Goal: Navigation & Orientation: Find specific page/section

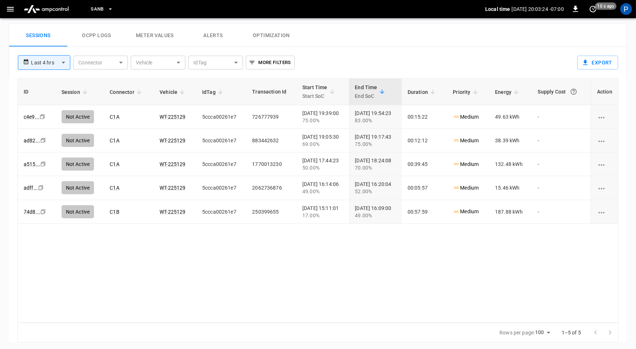
click at [68, 16] on button "menu" at bounding box center [46, 9] width 57 height 18
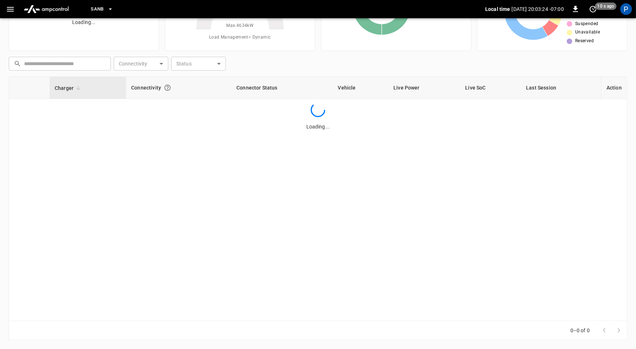
scroll to position [68, 0]
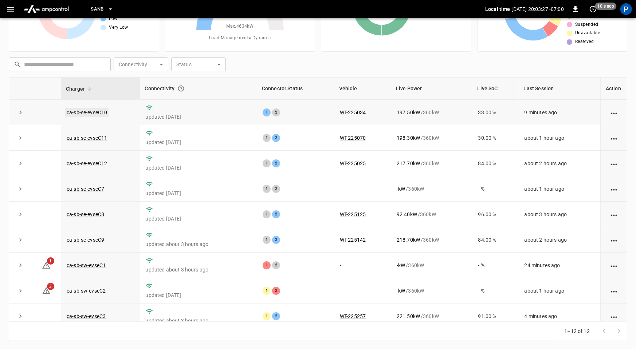
click at [103, 110] on link "ca-sb-se-evseC10" at bounding box center [86, 112] width 43 height 9
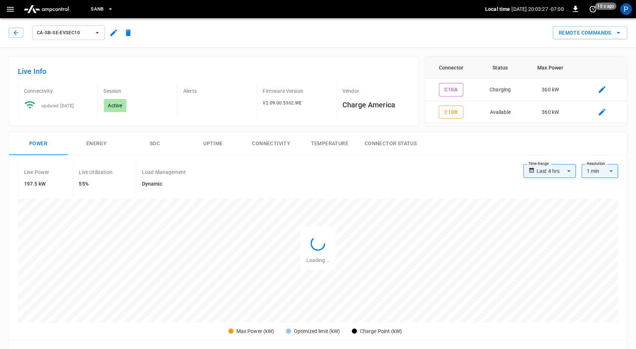
scroll to position [343, 0]
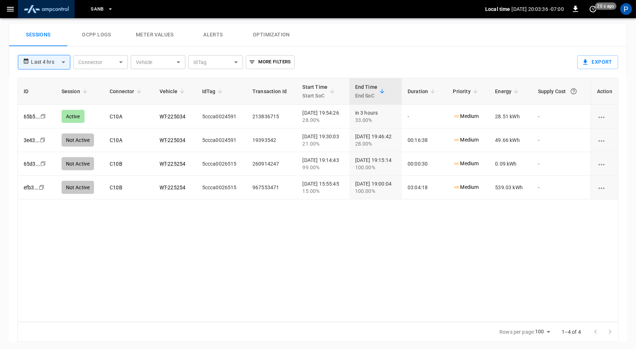
click at [58, 11] on img "menu" at bounding box center [46, 9] width 51 height 14
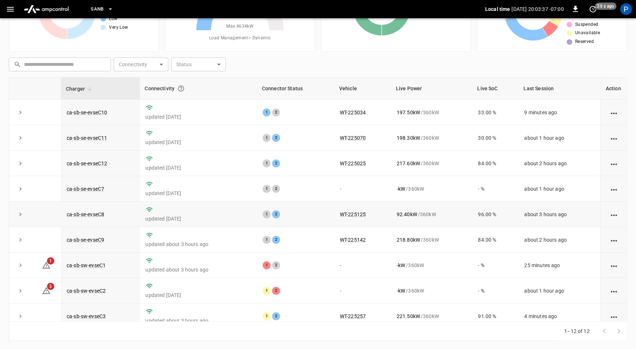
scroll to position [82, 0]
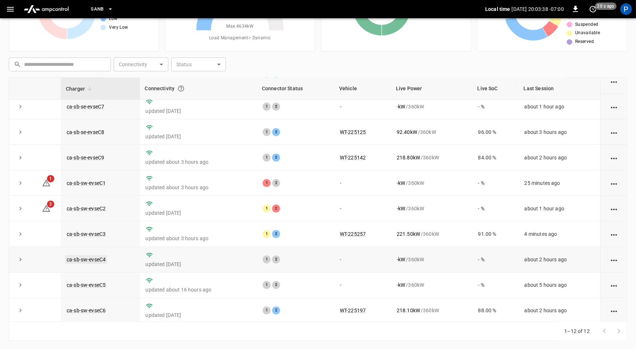
click at [94, 257] on link "ca-sb-sw-evseC4" at bounding box center [86, 259] width 42 height 9
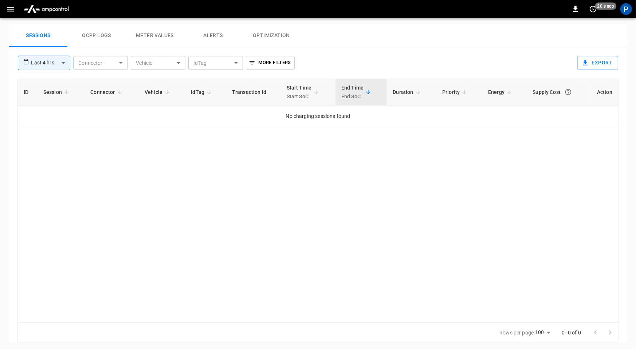
scroll to position [343, 0]
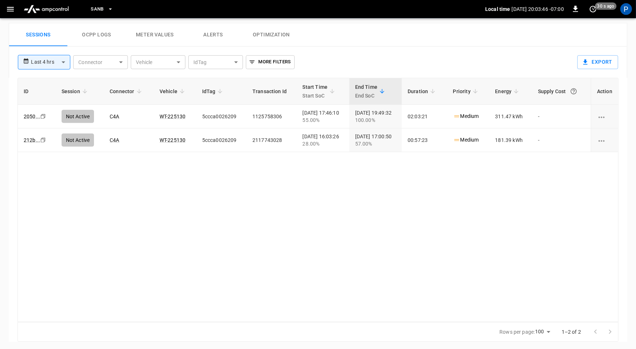
click at [58, 10] on img "menu" at bounding box center [46, 9] width 51 height 14
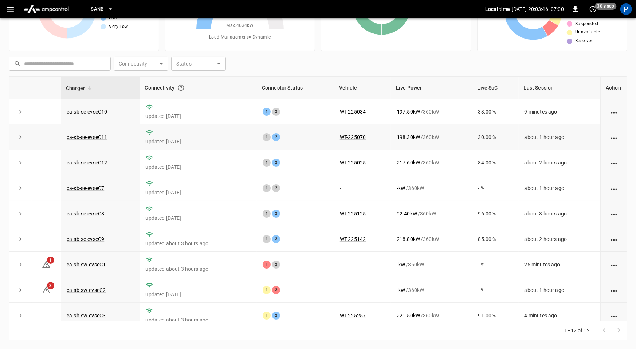
scroll to position [68, 0]
click at [95, 288] on link "ca-sb-sw-evseC2" at bounding box center [86, 291] width 42 height 9
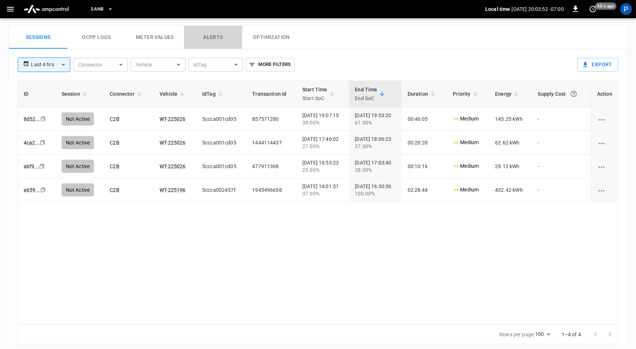
scroll to position [342, 0]
click at [218, 37] on button "Alerts" at bounding box center [213, 35] width 58 height 23
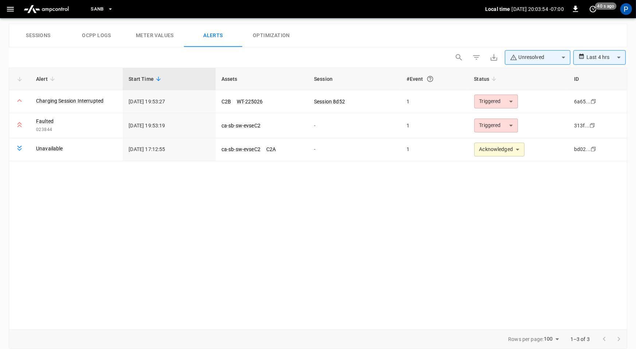
click at [32, 35] on button "Sessions" at bounding box center [38, 35] width 58 height 23
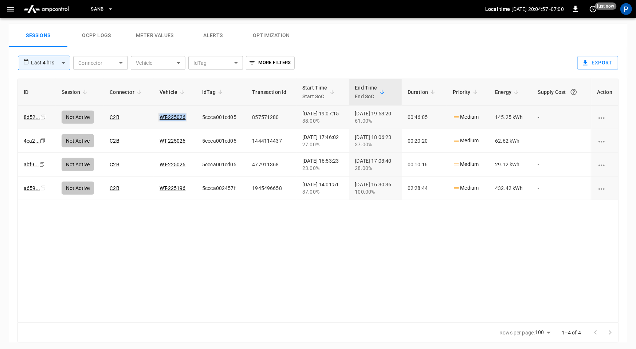
drag, startPoint x: 181, startPoint y: 116, endPoint x: 156, endPoint y: 117, distance: 25.5
click at [156, 117] on td "WT-225026" at bounding box center [175, 118] width 43 height 24
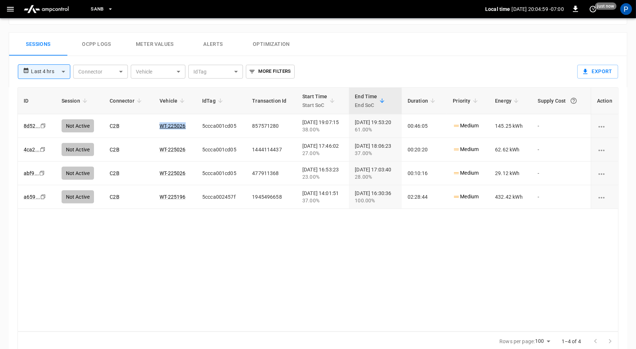
scroll to position [343, 0]
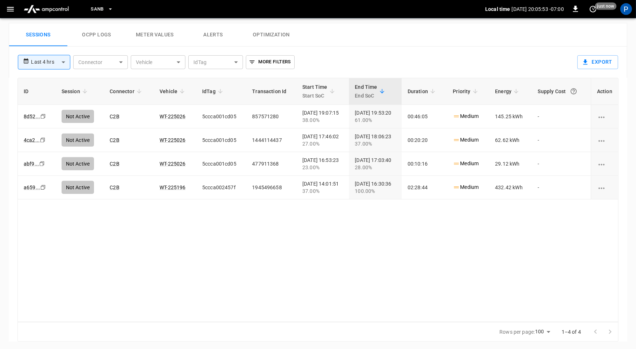
click at [52, 15] on img "menu" at bounding box center [46, 9] width 51 height 14
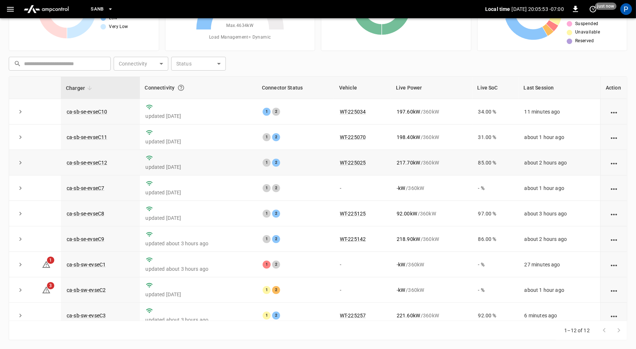
scroll to position [68, 0]
click at [94, 266] on link "ca-sb-sw-evseC1" at bounding box center [86, 265] width 42 height 9
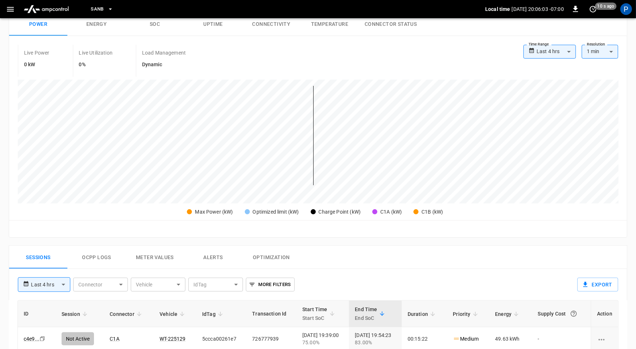
scroll to position [344, 0]
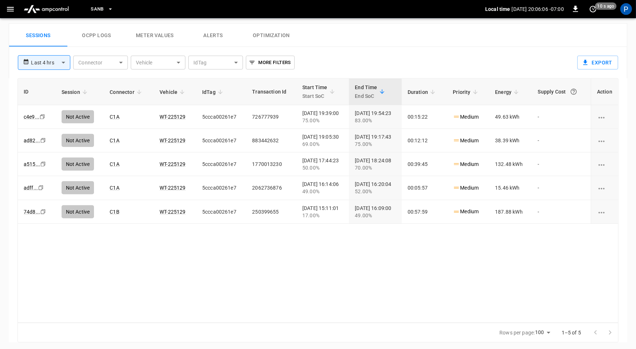
click at [221, 34] on button "Alerts" at bounding box center [213, 35] width 58 height 23
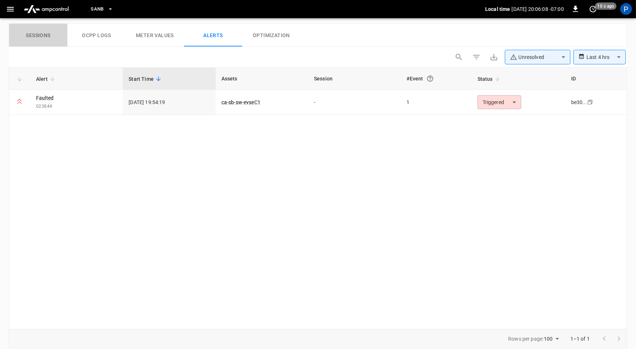
click at [36, 31] on button "Sessions" at bounding box center [38, 35] width 58 height 23
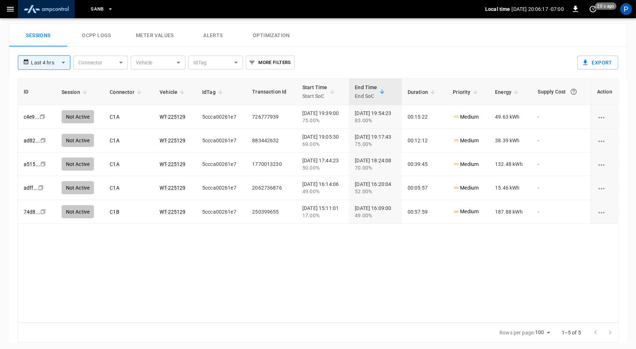
click at [46, 13] on img "menu" at bounding box center [46, 9] width 51 height 14
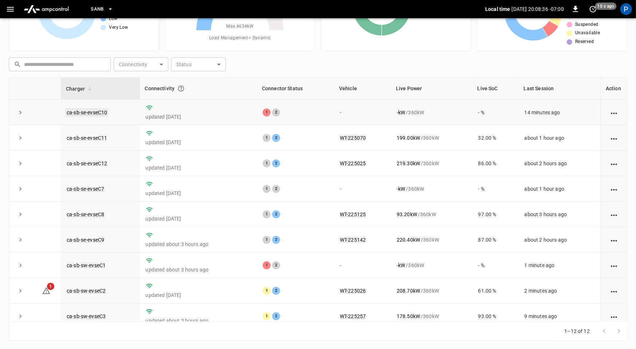
click at [102, 109] on td "ca-sb-se-evseC10" at bounding box center [100, 113] width 79 height 26
click at [97, 112] on link "ca-sb-se-evseC10" at bounding box center [86, 112] width 43 height 9
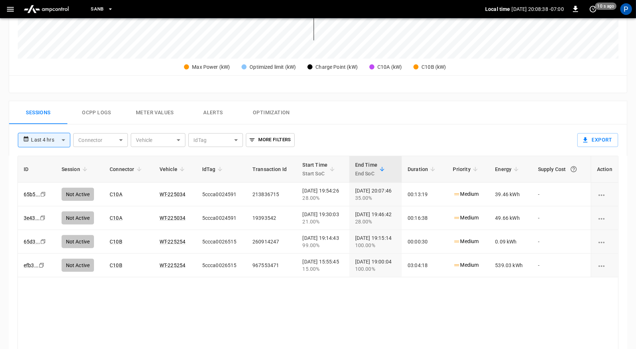
scroll to position [266, 0]
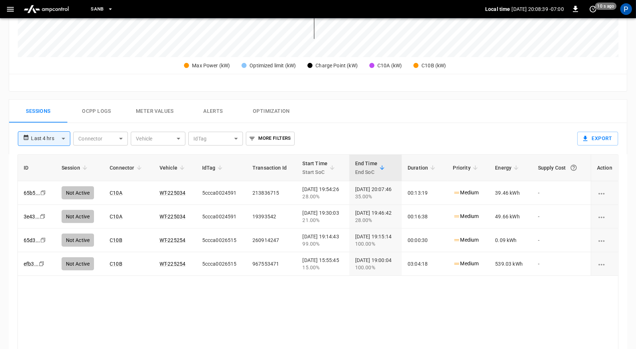
click at [58, 7] on img "menu" at bounding box center [46, 9] width 51 height 14
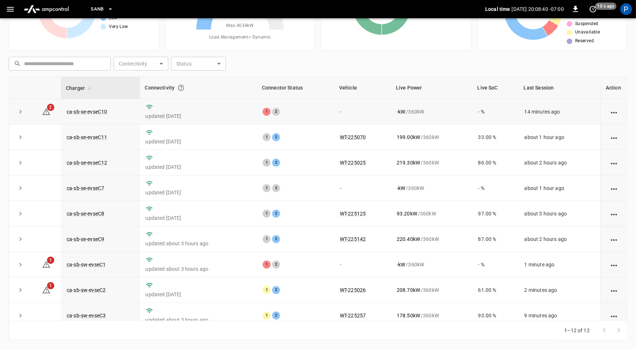
scroll to position [68, 0]
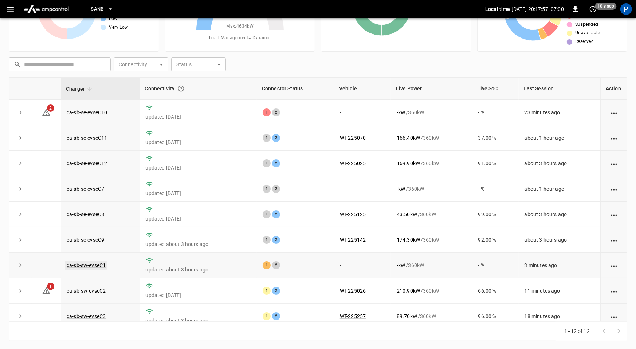
click at [96, 262] on link "ca-sb-sw-evseC1" at bounding box center [86, 265] width 42 height 9
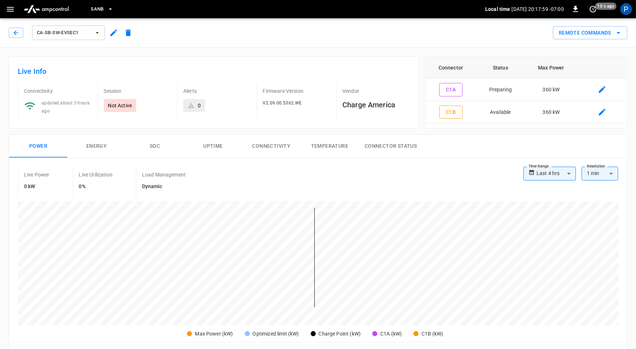
scroll to position [344, 0]
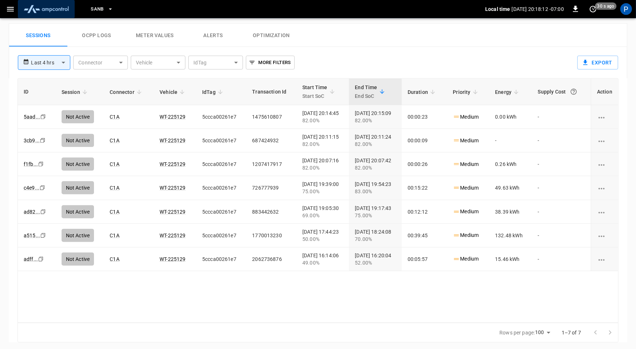
click at [50, 5] on img "menu" at bounding box center [46, 9] width 51 height 14
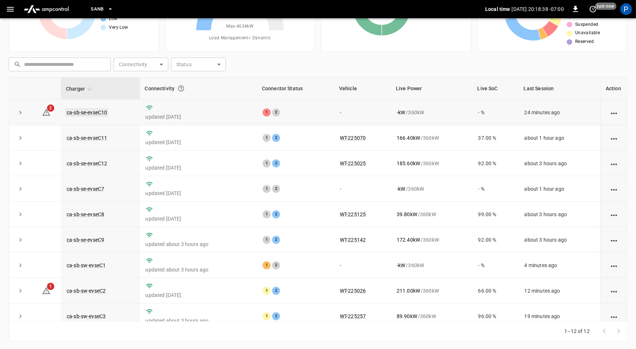
click at [102, 110] on link "ca-sb-se-evseC10" at bounding box center [86, 112] width 43 height 9
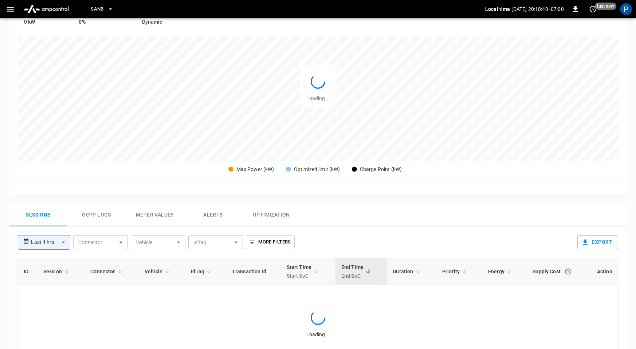
scroll to position [343, 0]
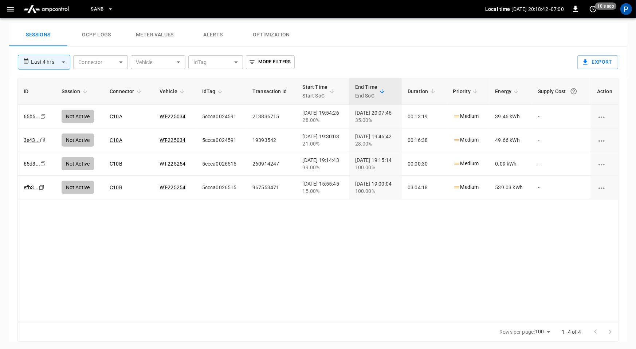
click at [45, 9] on img "menu" at bounding box center [46, 9] width 51 height 14
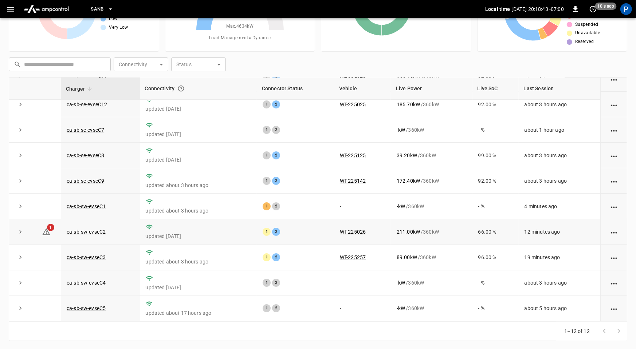
scroll to position [82, 0]
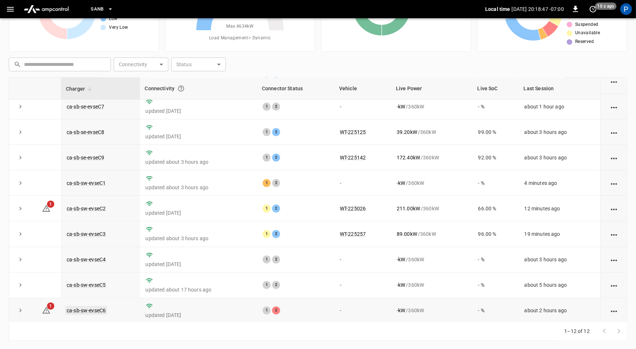
click at [101, 309] on link "ca-sb-sw-evseC6" at bounding box center [86, 310] width 42 height 9
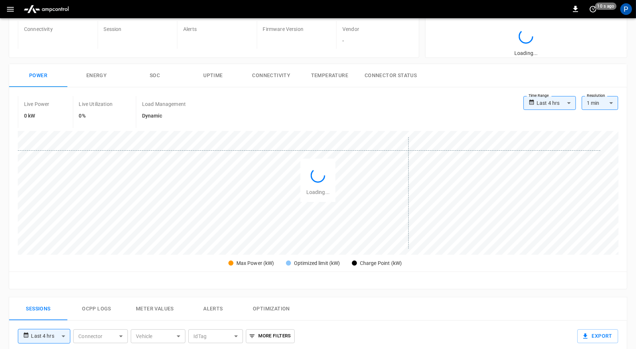
scroll to position [343, 0]
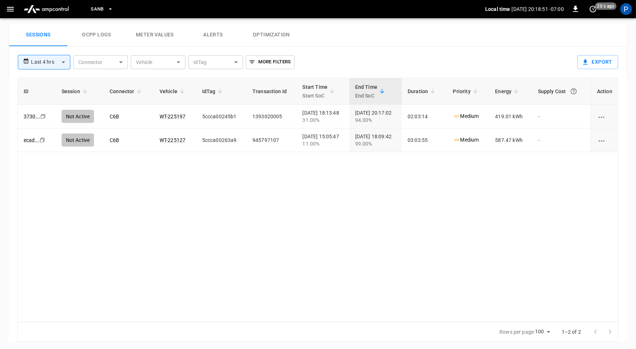
click at [62, 11] on img "menu" at bounding box center [46, 9] width 51 height 14
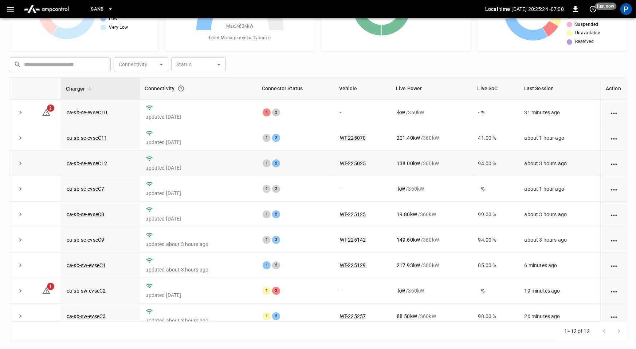
scroll to position [82, 0]
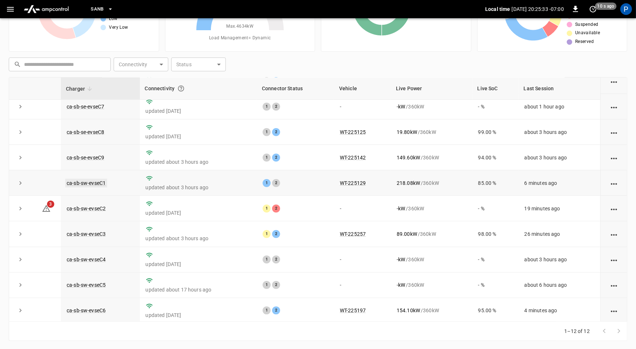
click at [97, 179] on link "ca-sb-sw-evseC1" at bounding box center [86, 183] width 42 height 9
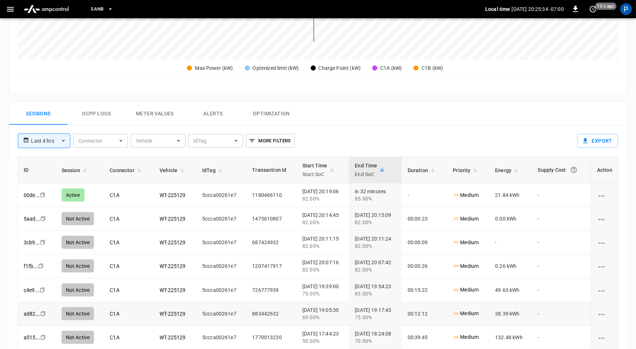
scroll to position [344, 0]
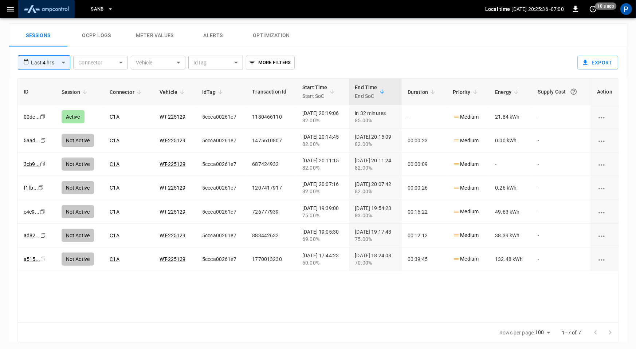
click at [66, 9] on img "menu" at bounding box center [46, 9] width 51 height 14
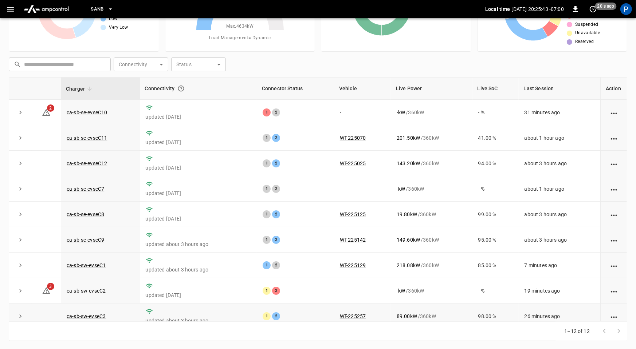
scroll to position [82, 0]
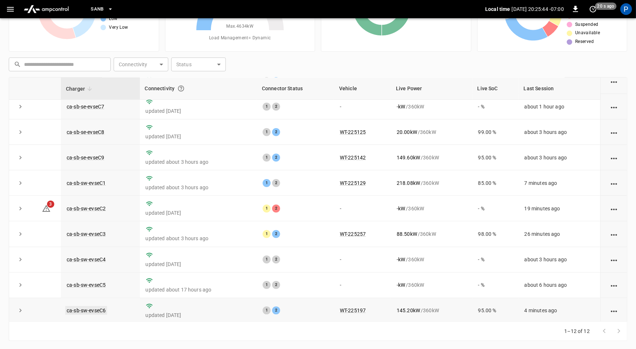
click at [103, 310] on link "ca-sb-sw-evseC6" at bounding box center [86, 310] width 42 height 9
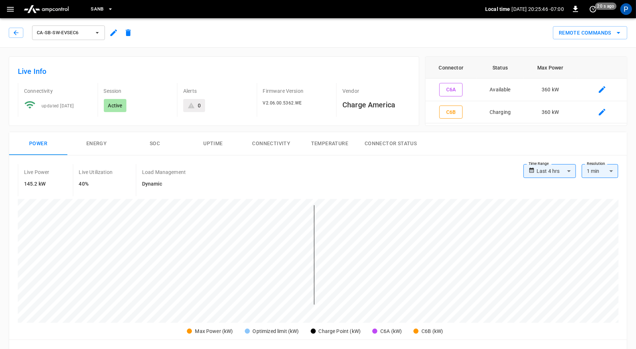
scroll to position [343, 0]
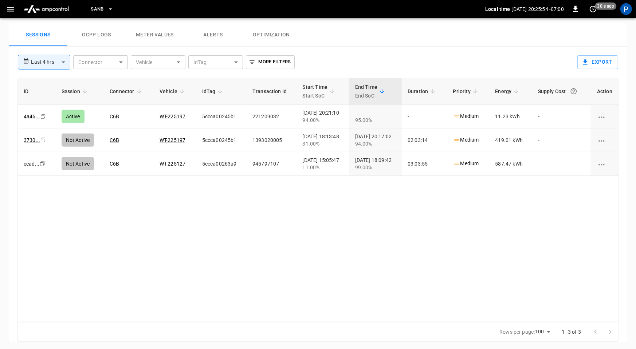
click at [50, 9] on img "menu" at bounding box center [46, 9] width 51 height 14
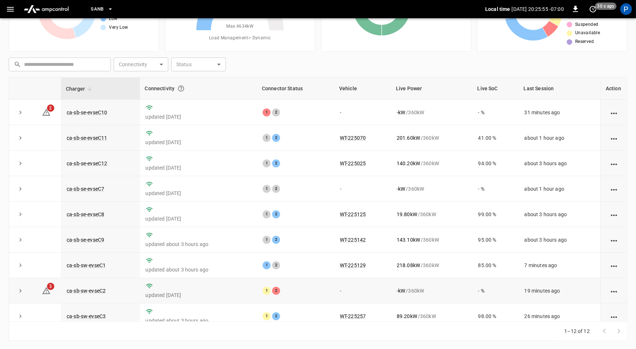
scroll to position [82, 0]
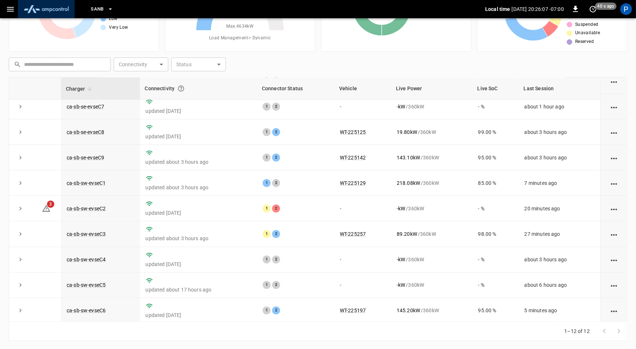
drag, startPoint x: 63, startPoint y: 9, endPoint x: 68, endPoint y: 39, distance: 31.0
click at [63, 9] on img "menu" at bounding box center [46, 9] width 51 height 14
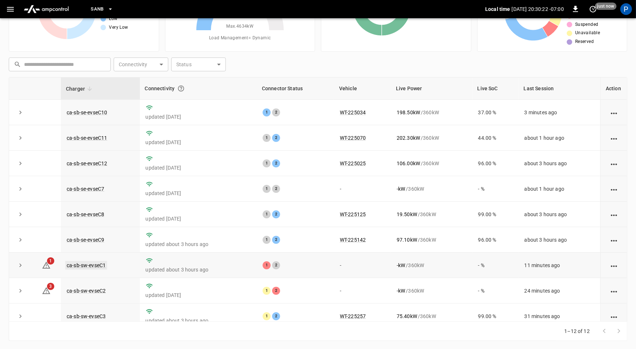
click at [96, 262] on link "ca-sb-sw-evseC1" at bounding box center [86, 265] width 42 height 9
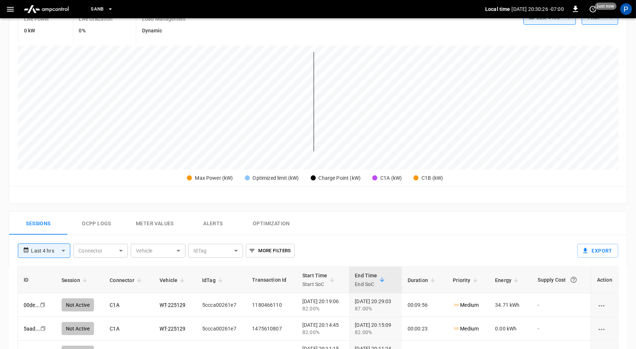
scroll to position [344, 0]
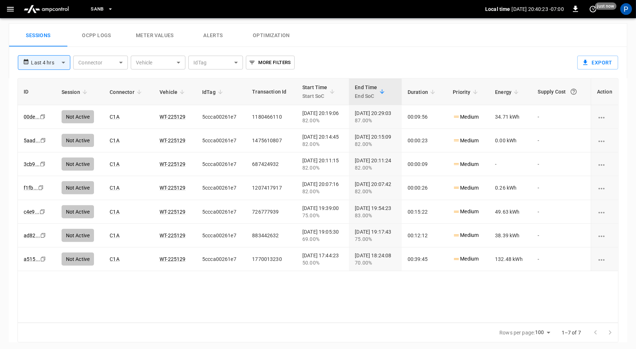
click at [54, 9] on img "menu" at bounding box center [46, 9] width 51 height 14
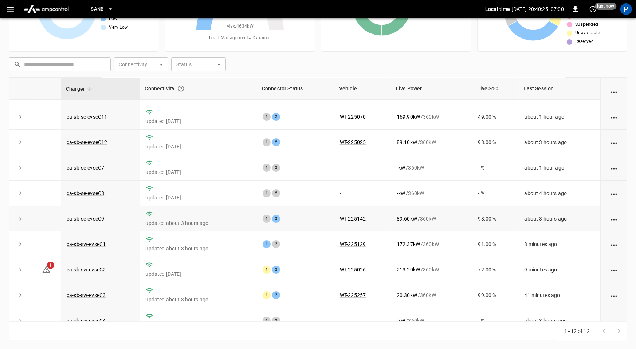
scroll to position [24, 0]
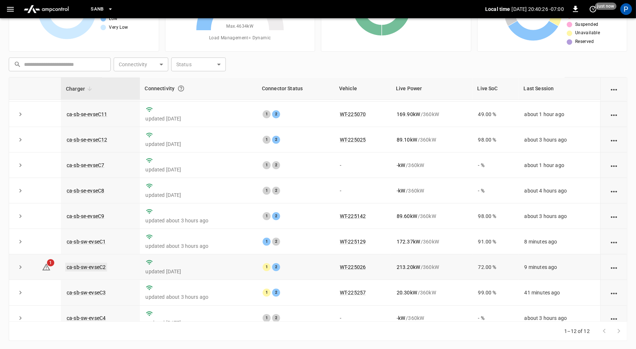
click at [91, 265] on link "ca-sb-sw-evseC2" at bounding box center [86, 267] width 42 height 9
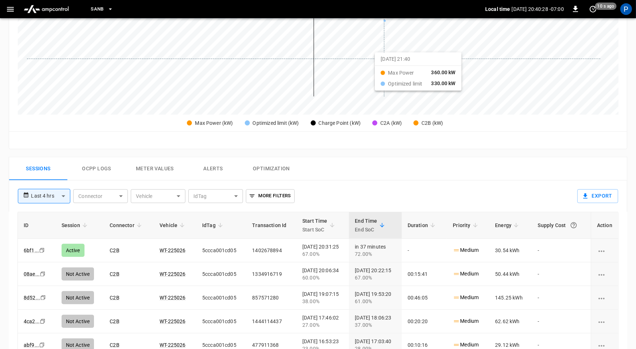
scroll to position [343, 0]
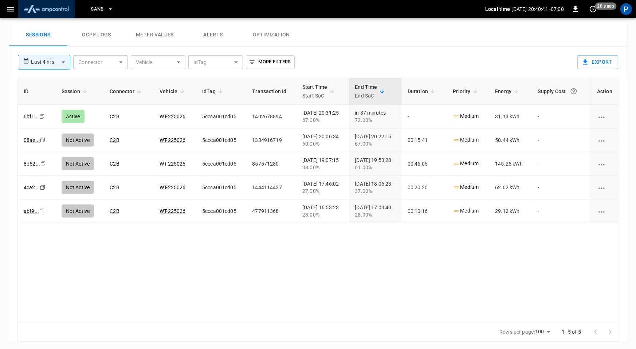
click at [61, 10] on img "menu" at bounding box center [46, 9] width 51 height 14
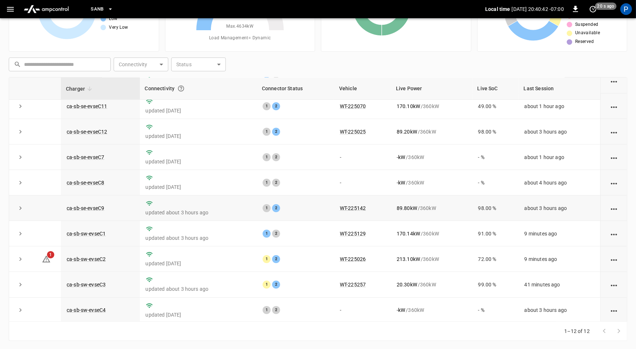
scroll to position [36, 0]
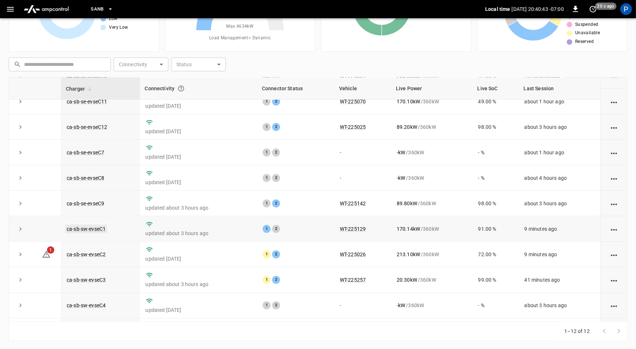
click at [93, 227] on link "ca-sb-sw-evseC1" at bounding box center [86, 229] width 42 height 9
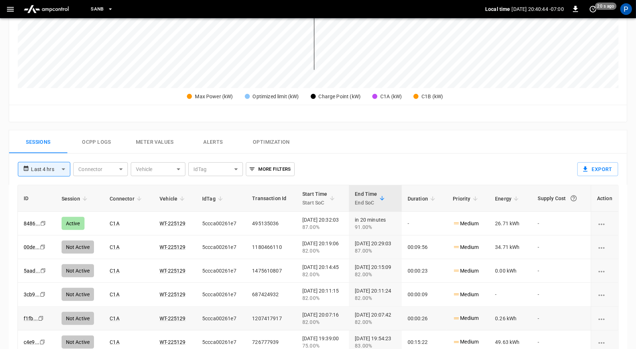
scroll to position [344, 0]
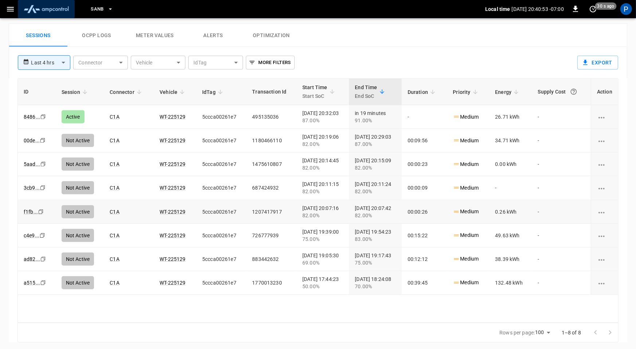
click at [58, 4] on img "menu" at bounding box center [46, 9] width 51 height 14
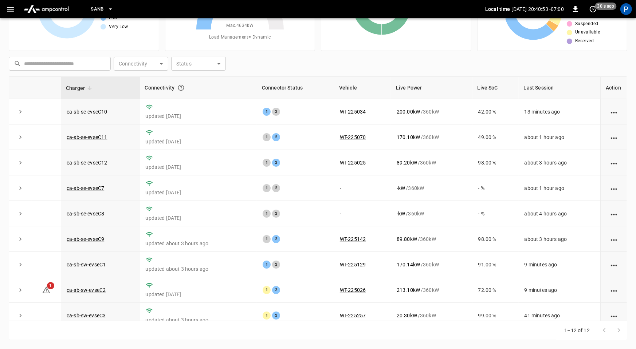
scroll to position [68, 0]
click at [96, 214] on link "ca-sb-se-evseC8" at bounding box center [85, 214] width 40 height 9
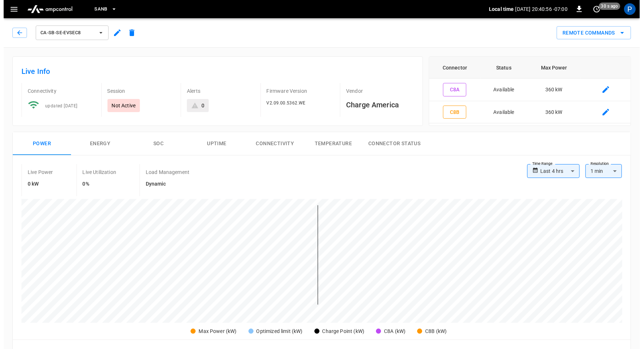
scroll to position [343, 0]
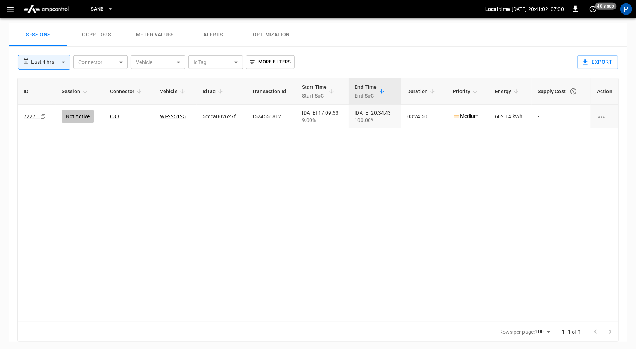
click at [101, 8] on span "SanB" at bounding box center [97, 9] width 13 height 8
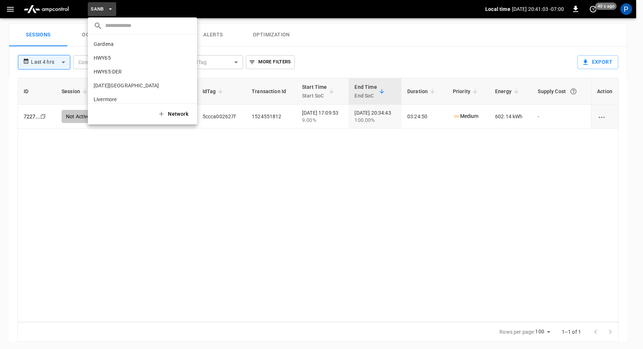
scroll to position [61, 0]
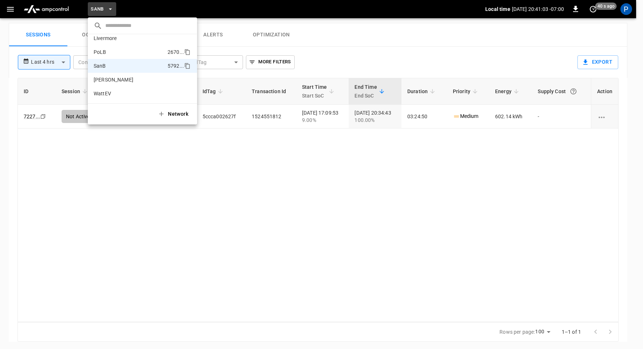
click at [119, 53] on p "PoLB" at bounding box center [129, 51] width 71 height 7
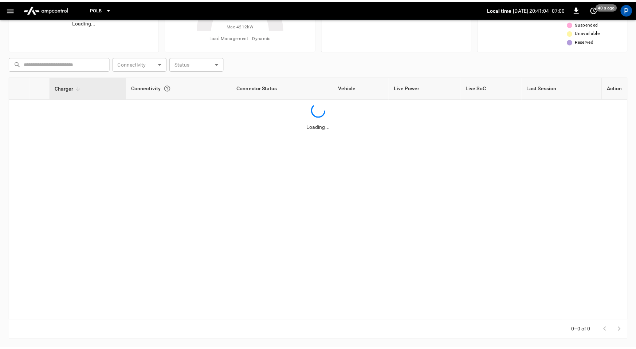
scroll to position [68, 0]
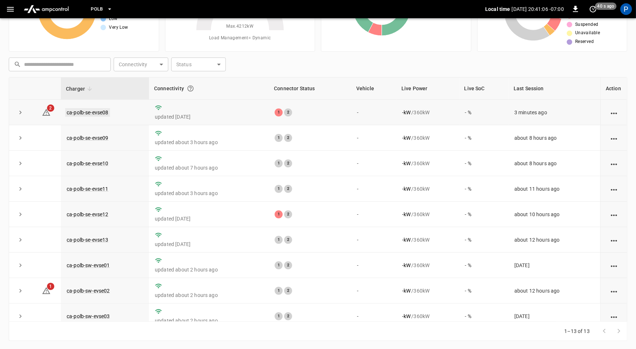
click at [83, 111] on link "ca-polb-se-evse08" at bounding box center [87, 112] width 45 height 9
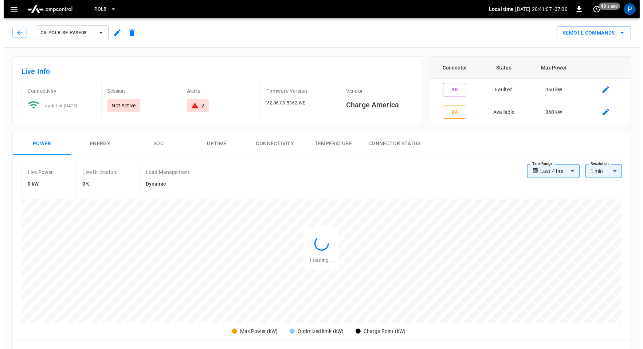
scroll to position [343, 0]
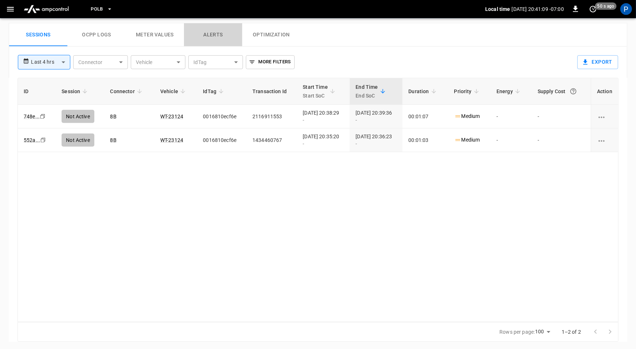
click at [217, 36] on button "Alerts" at bounding box center [213, 34] width 58 height 23
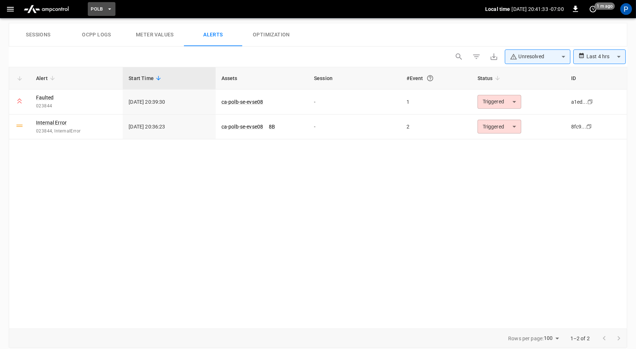
click at [100, 8] on span "PoLB" at bounding box center [97, 9] width 12 height 8
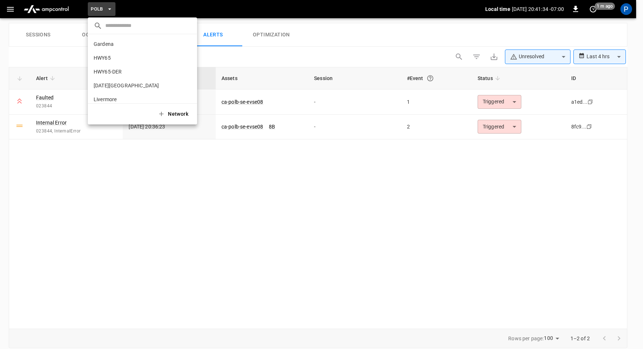
scroll to position [61, 0]
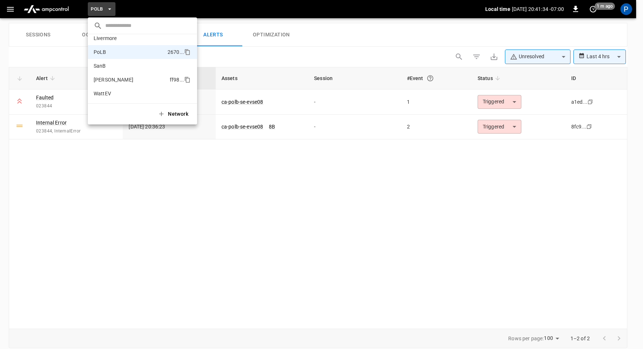
drag, startPoint x: 131, startPoint y: 67, endPoint x: 134, endPoint y: 78, distance: 11.6
click at [131, 67] on p "SanB" at bounding box center [129, 65] width 71 height 7
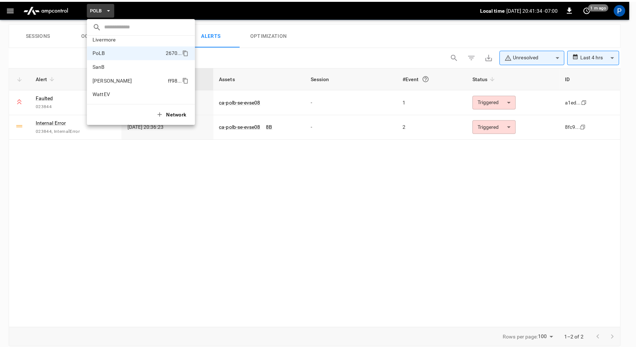
scroll to position [68, 0]
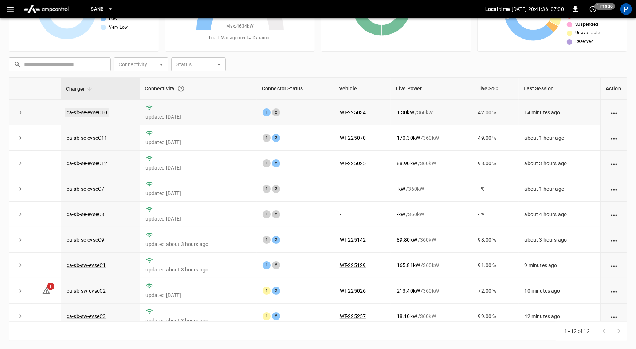
click at [100, 111] on link "ca-sb-se-evseC10" at bounding box center [86, 112] width 43 height 9
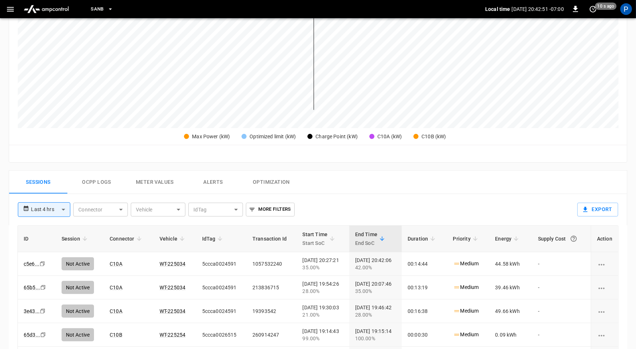
scroll to position [343, 0]
